Goal: Task Accomplishment & Management: Manage account settings

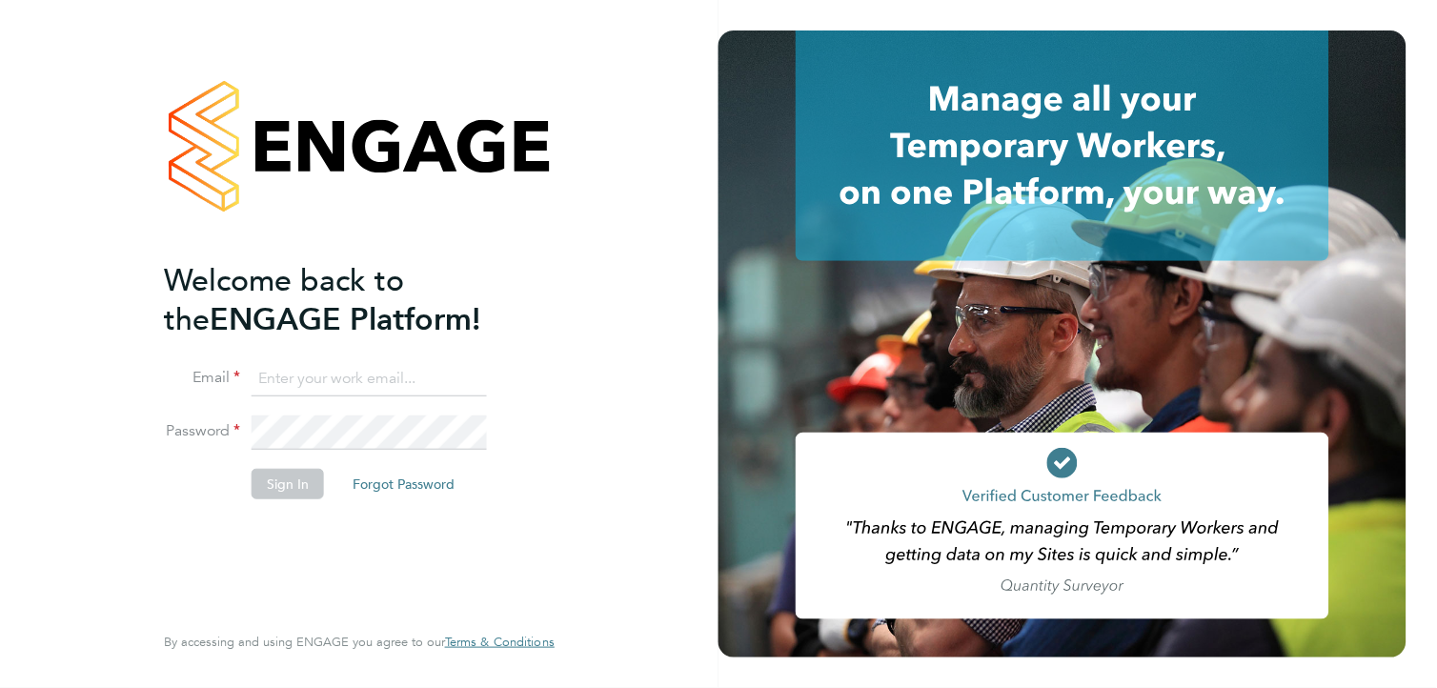
type input "[PERSON_NAME][EMAIL_ADDRESS][PERSON_NAME][DOMAIN_NAME]"
click at [286, 492] on button "Sign In" at bounding box center [288, 484] width 72 height 30
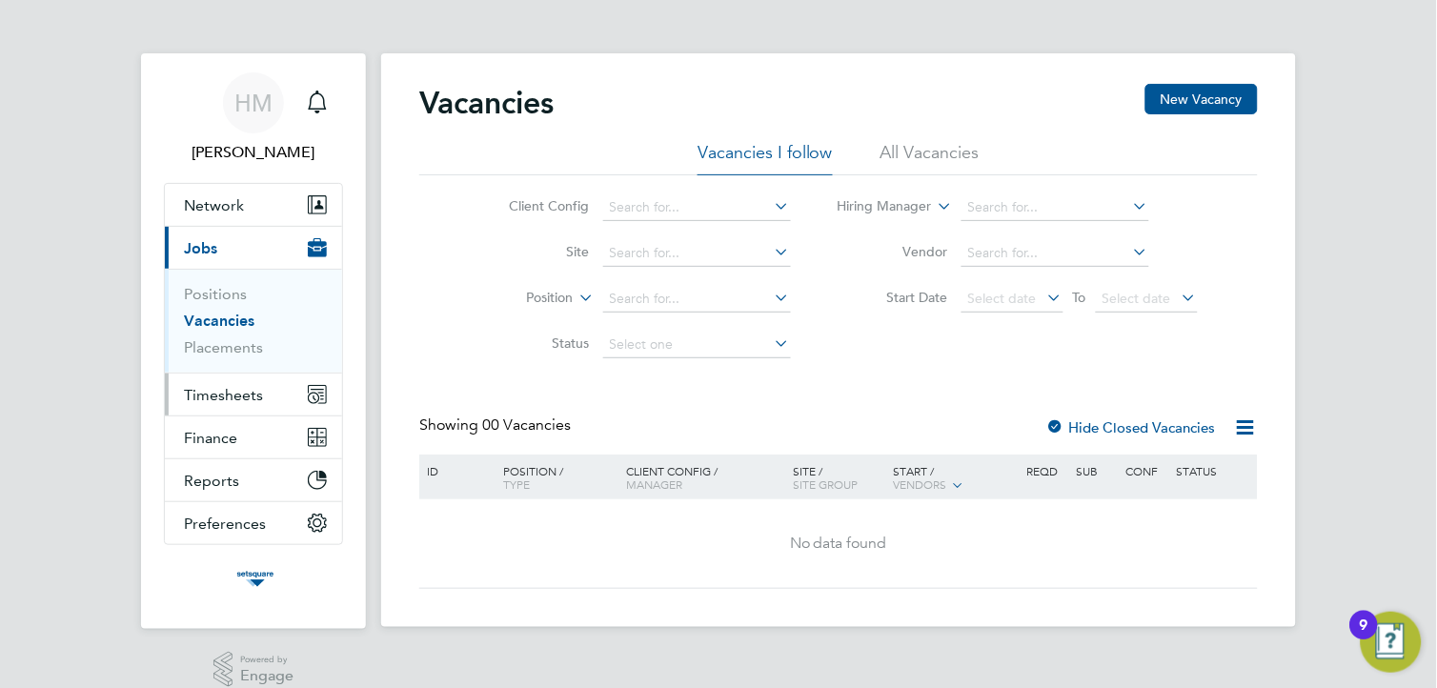
click at [229, 398] on span "Timesheets" at bounding box center [223, 395] width 79 height 18
click at [910, 150] on li "All Vacancies" at bounding box center [930, 158] width 99 height 34
click at [1252, 426] on icon at bounding box center [1246, 428] width 24 height 24
click at [229, 394] on span "Timesheets" at bounding box center [223, 395] width 79 height 18
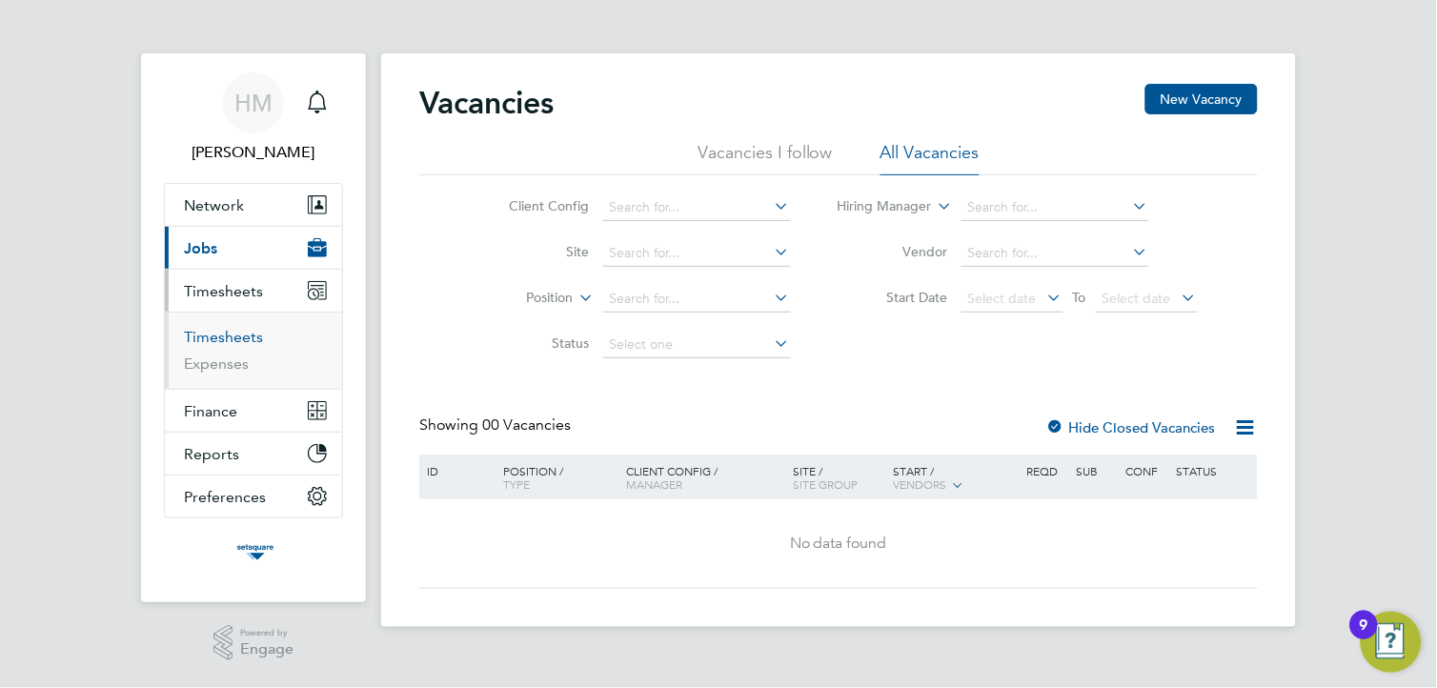
click at [241, 336] on link "Timesheets" at bounding box center [223, 337] width 79 height 18
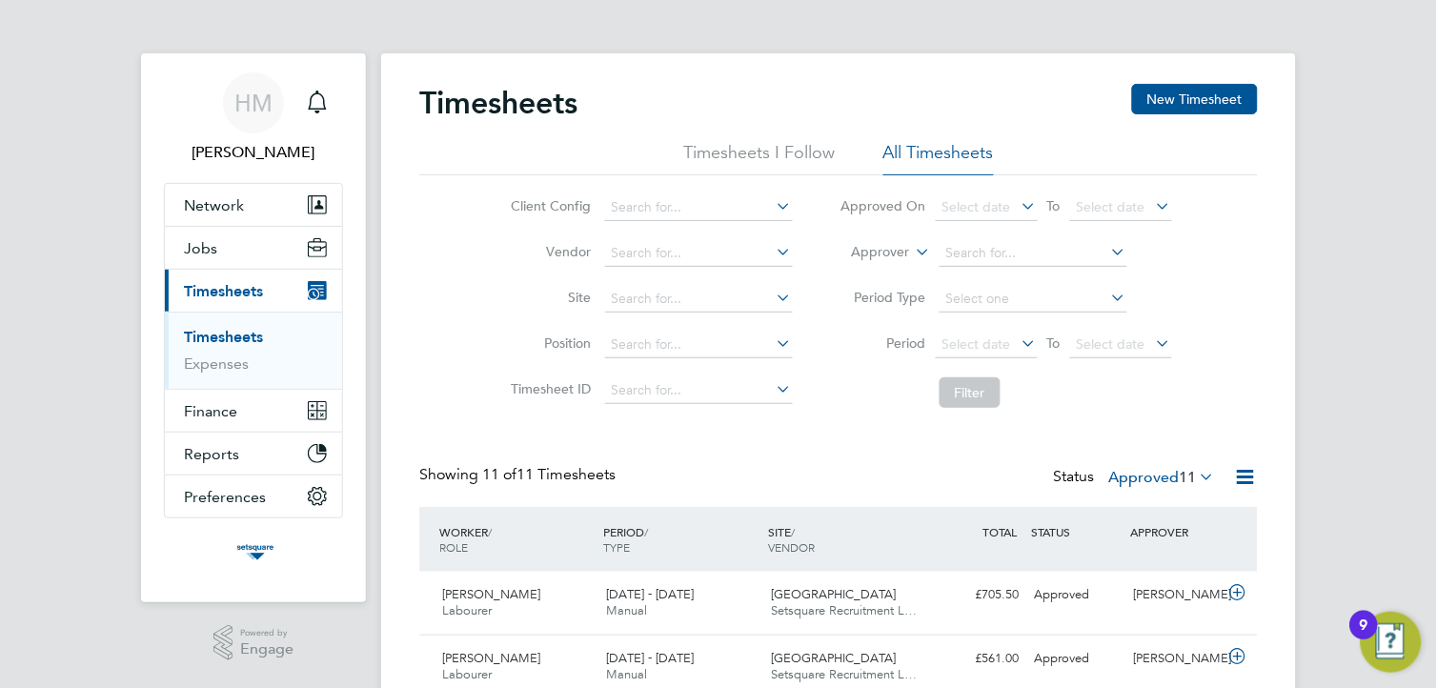
click at [1019, 340] on icon at bounding box center [1019, 343] width 0 height 27
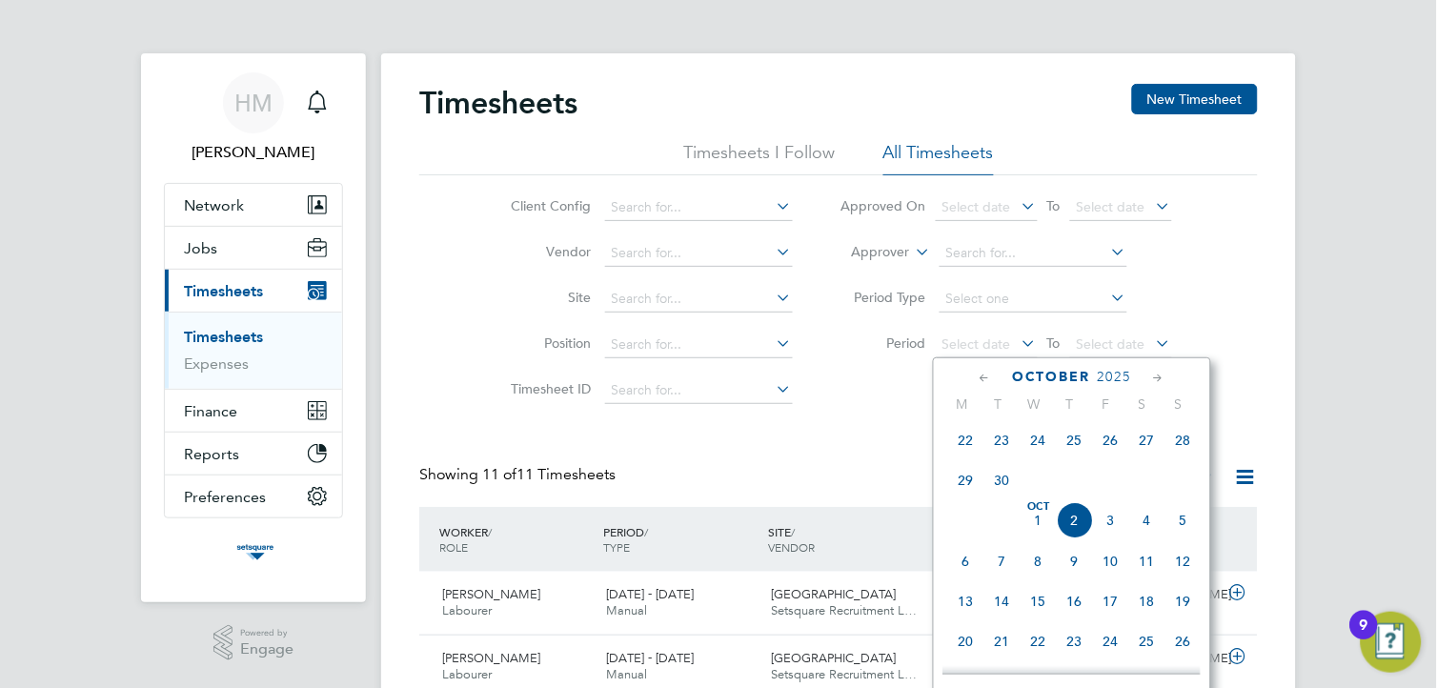
click at [967, 445] on span "22" at bounding box center [966, 440] width 36 height 36
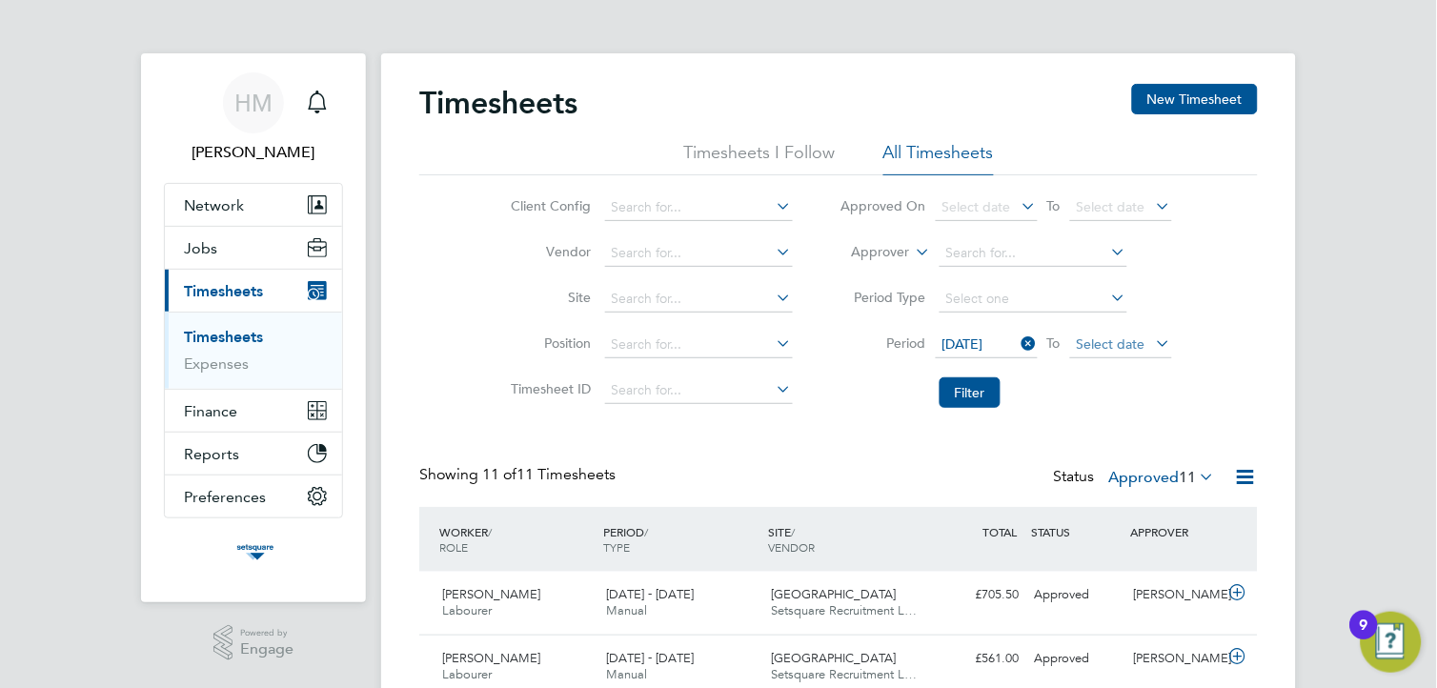
click at [1132, 347] on span "Select date" at bounding box center [1111, 343] width 69 height 17
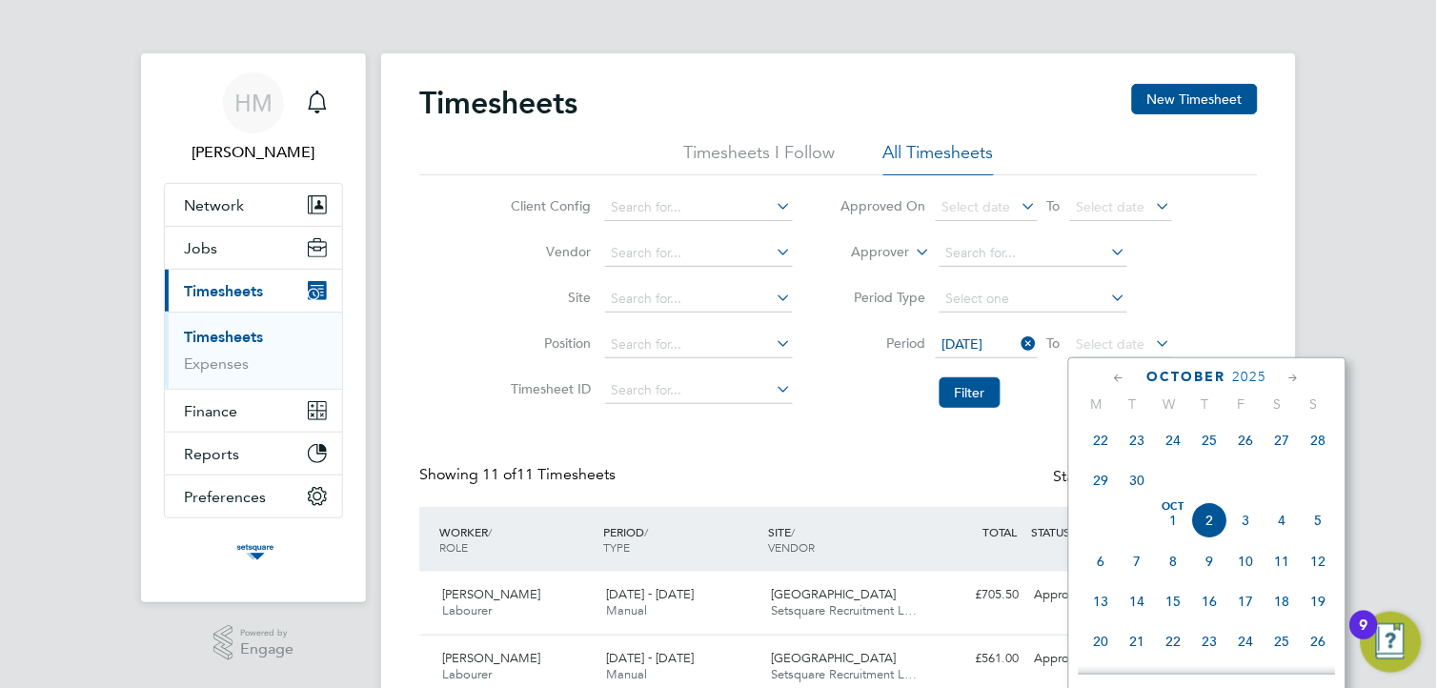
click at [1211, 530] on span "2" at bounding box center [1210, 520] width 36 height 36
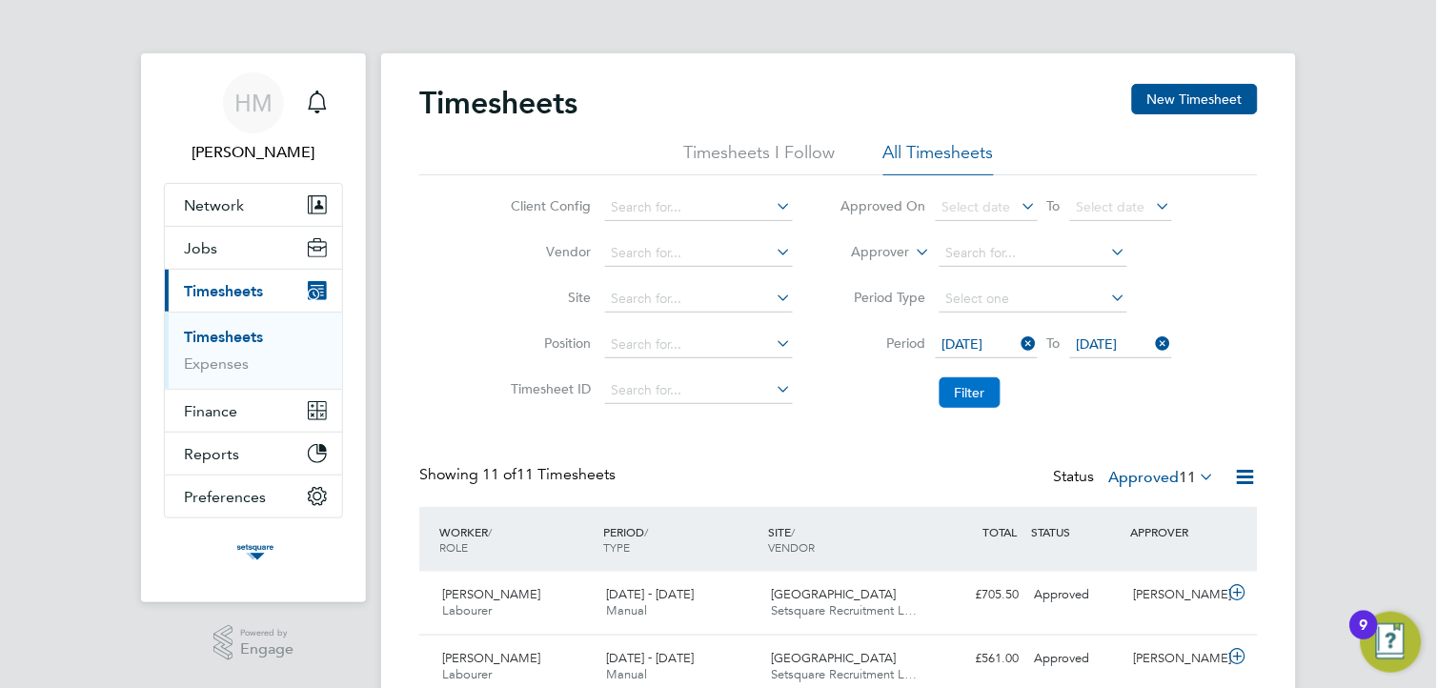
click at [992, 393] on button "Filter" at bounding box center [970, 392] width 61 height 30
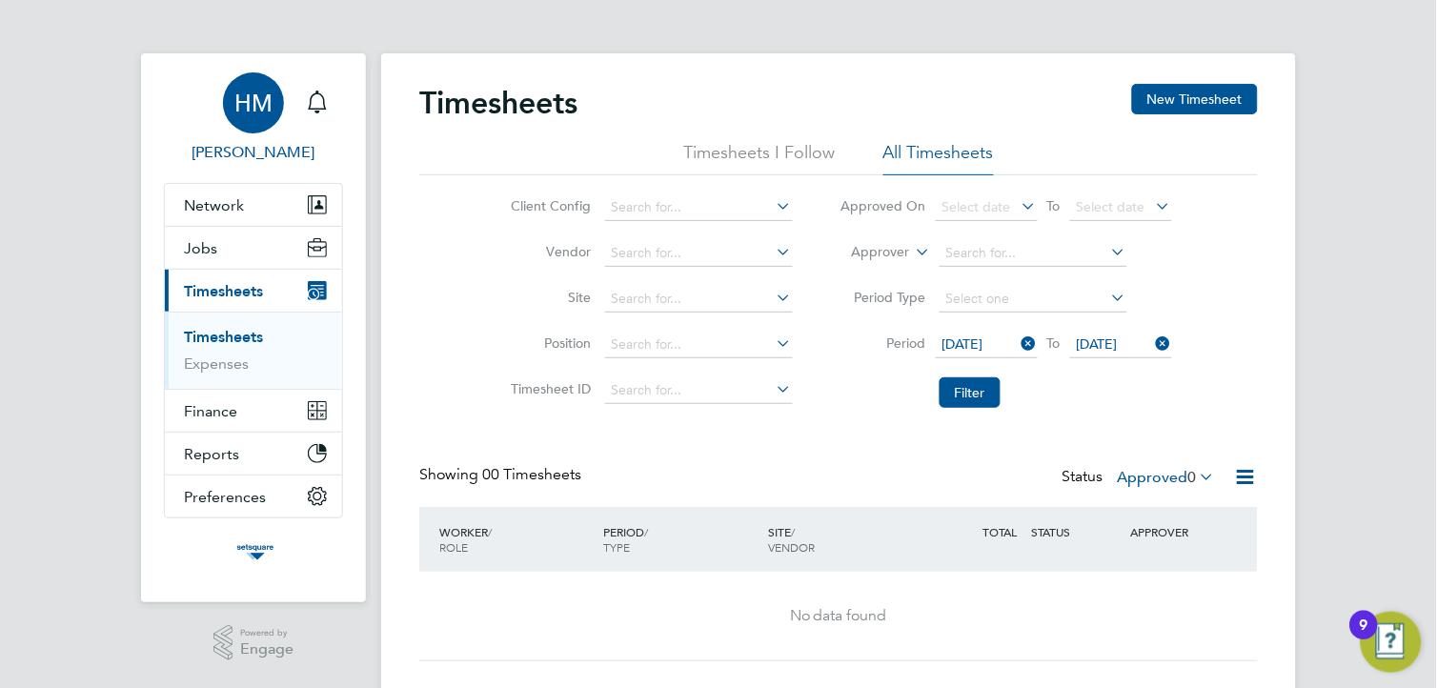
click at [254, 103] on span "HM" at bounding box center [253, 103] width 38 height 25
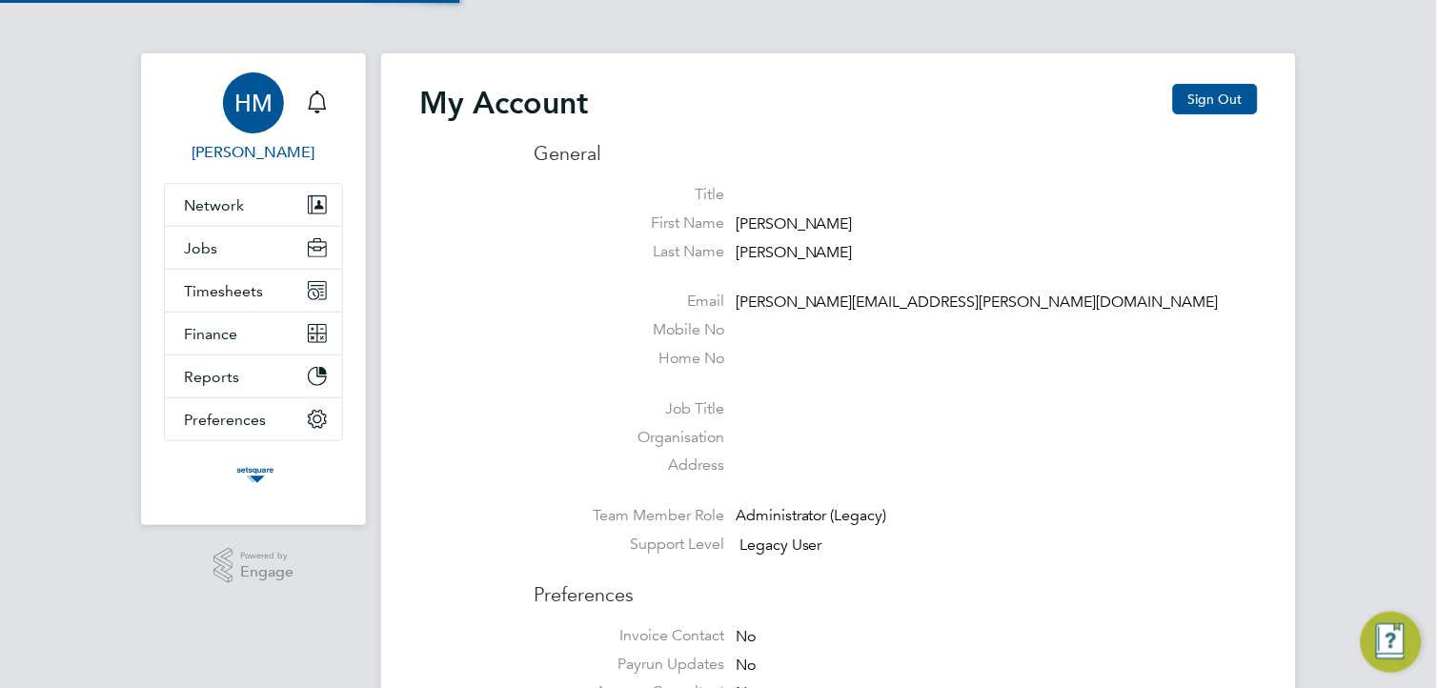
type input "[PERSON_NAME][EMAIL_ADDRESS][PERSON_NAME][DOMAIN_NAME]"
click at [1224, 98] on button "Sign Out" at bounding box center [1215, 99] width 85 height 30
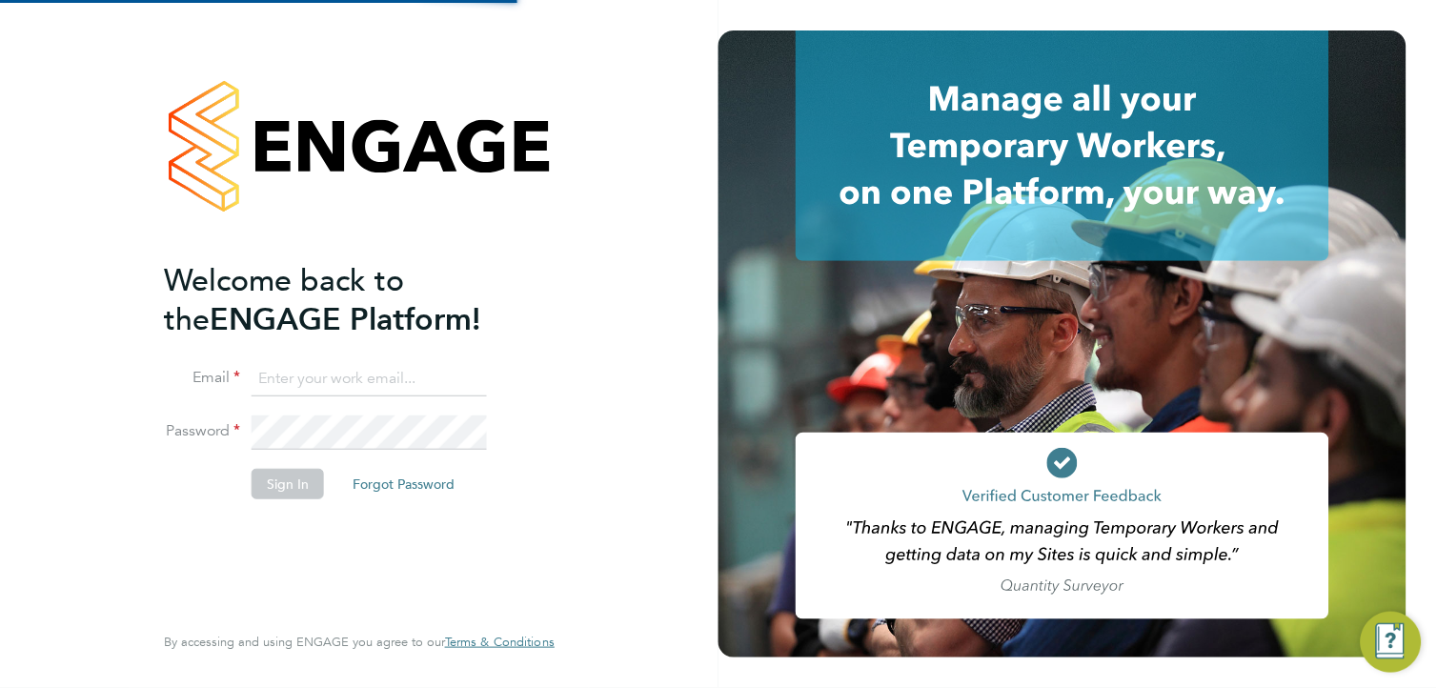
type input "[PERSON_NAME][EMAIL_ADDRESS][PERSON_NAME][DOMAIN_NAME]"
